Goal: Information Seeking & Learning: Understand process/instructions

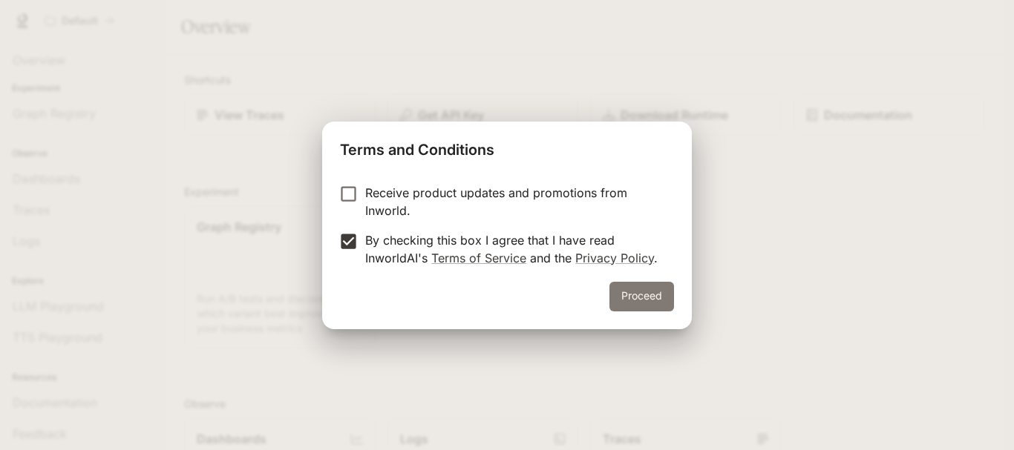
click at [634, 299] on button "Proceed" at bounding box center [641, 297] width 65 height 30
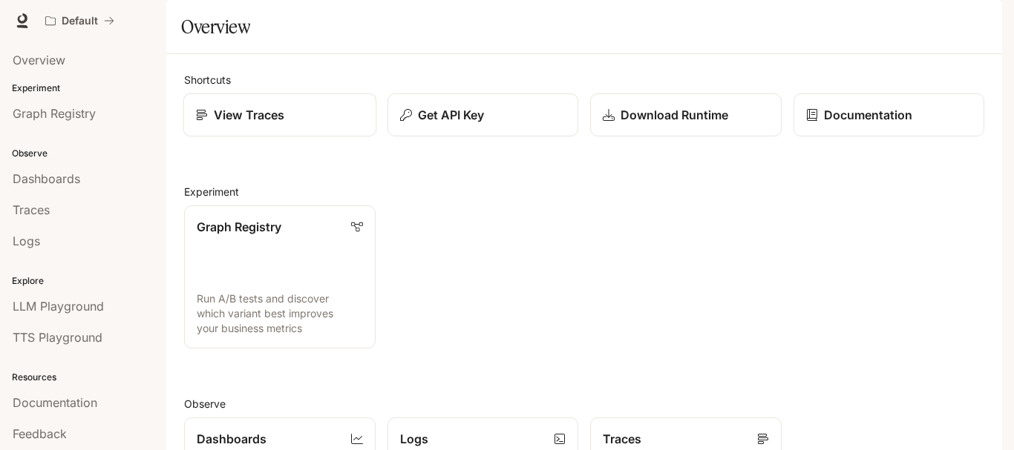
click at [298, 137] on link "View Traces" at bounding box center [279, 116] width 193 height 44
drag, startPoint x: 1013, startPoint y: 382, endPoint x: 1013, endPoint y: 180, distance: 201.9
click at [1013, 180] on div "Skip to main content Default Documentation Documentation Portal Overview Experi…" at bounding box center [507, 225] width 1014 height 450
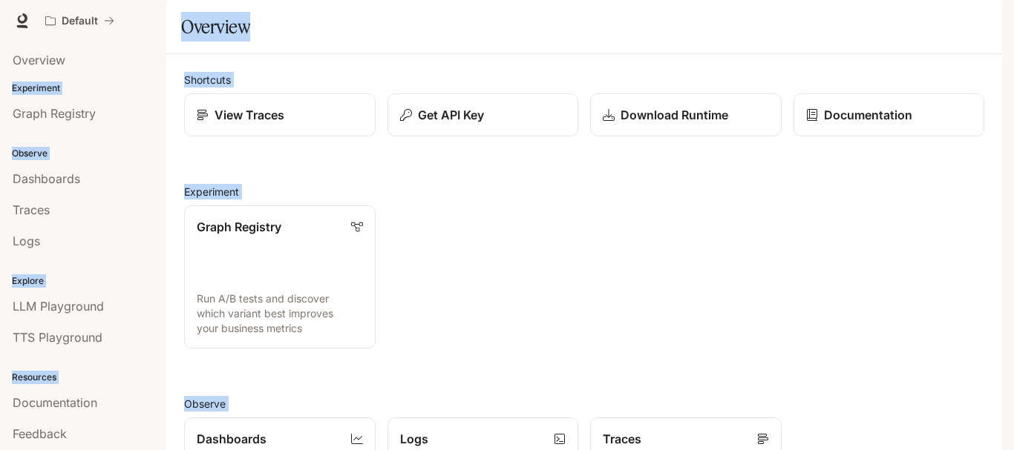
drag, startPoint x: 993, startPoint y: 304, endPoint x: 1009, endPoint y: 137, distance: 167.0
click at [1009, 137] on div "Skip to main content Default Documentation Documentation Portal Overview Experi…" at bounding box center [507, 225] width 1014 height 450
click at [559, 137] on button "Get API Key" at bounding box center [482, 116] width 193 height 44
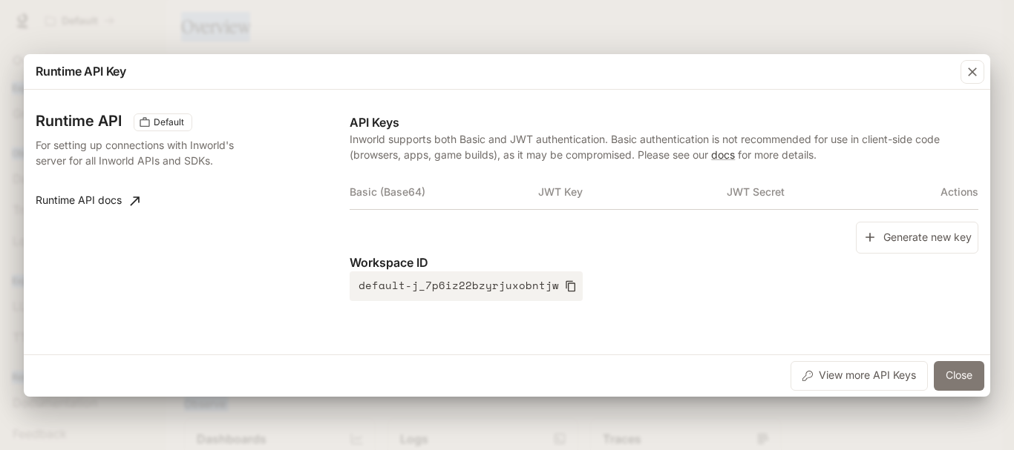
click at [957, 377] on button "Close" at bounding box center [959, 376] width 50 height 30
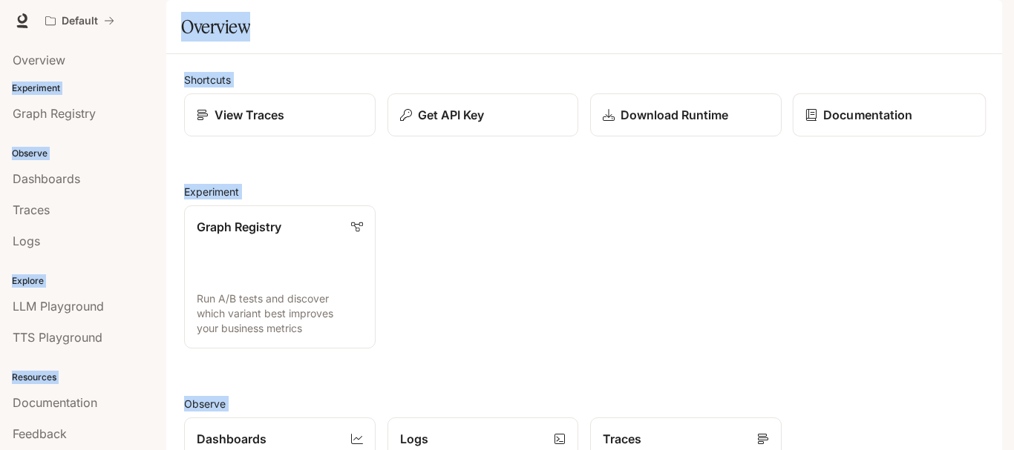
click at [831, 124] on p "Documentation" at bounding box center [867, 115] width 89 height 18
